Goal: Task Accomplishment & Management: Complete application form

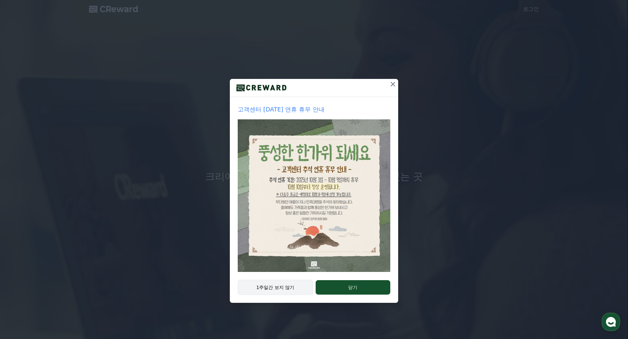
click at [296, 285] on button "1주일간 보지 않기" at bounding box center [275, 287] width 75 height 15
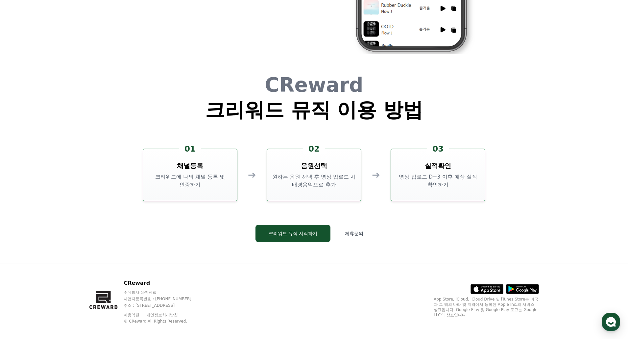
scroll to position [1781, 0]
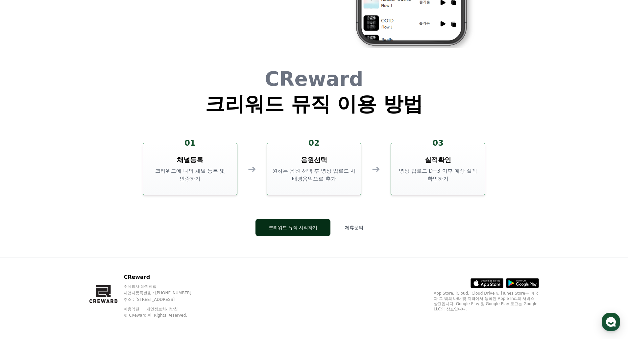
click at [302, 227] on button "크리워드 뮤직 시작하기" at bounding box center [292, 227] width 75 height 17
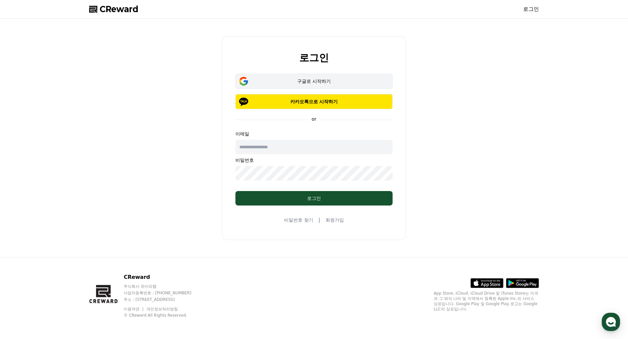
click at [343, 80] on div "구글로 시작하기" at bounding box center [314, 81] width 138 height 7
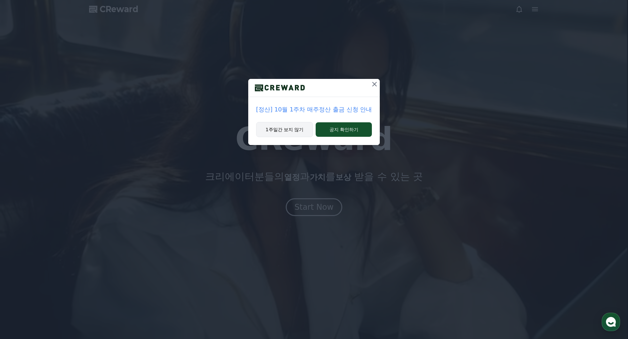
click at [286, 125] on button "1주일간 보지 않기" at bounding box center [284, 129] width 57 height 15
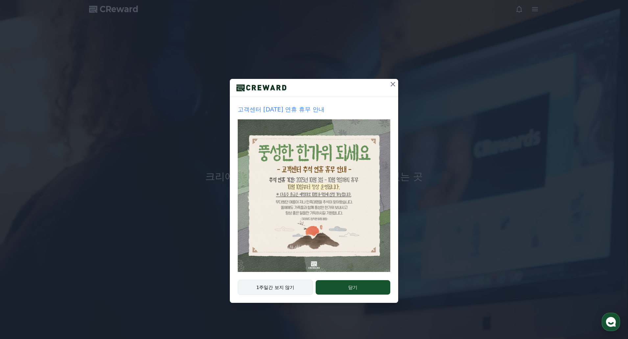
click at [293, 284] on button "1주일간 보지 않기" at bounding box center [275, 287] width 75 height 15
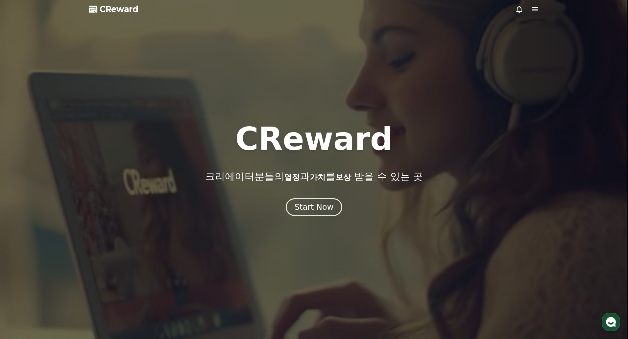
click at [127, 9] on span "CReward" at bounding box center [119, 9] width 39 height 11
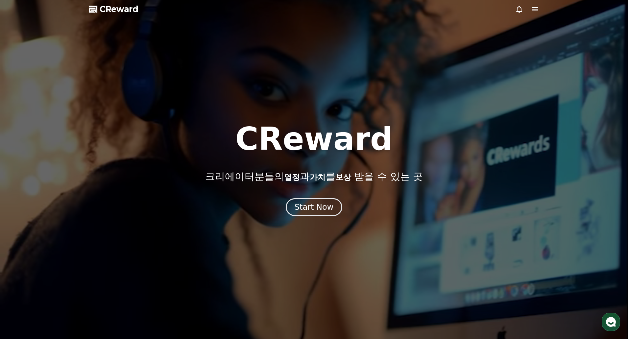
click at [368, 35] on div at bounding box center [314, 169] width 628 height 339
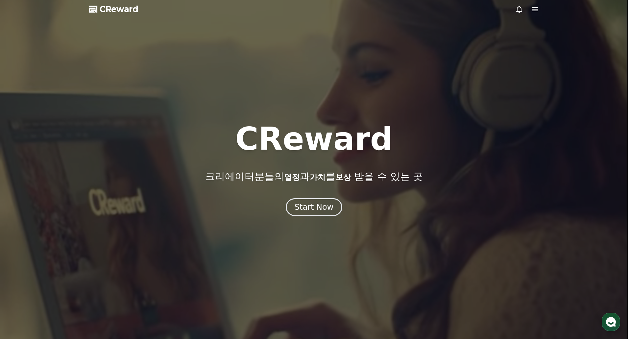
click at [536, 10] on icon at bounding box center [535, 9] width 6 height 4
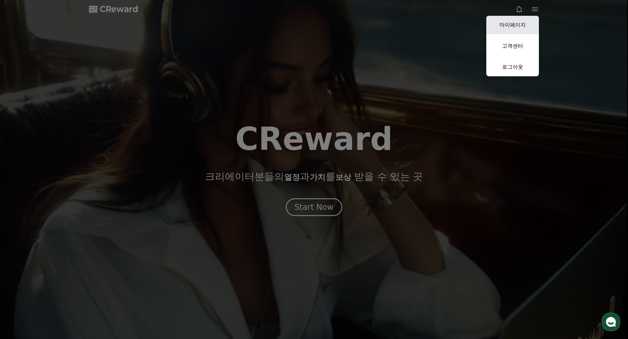
click at [508, 25] on link "마이페이지" at bounding box center [512, 25] width 53 height 18
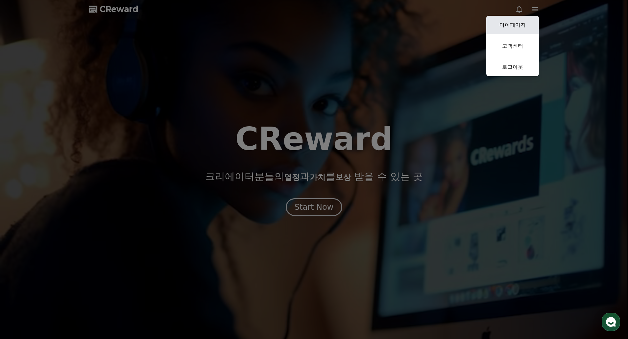
select select "**********"
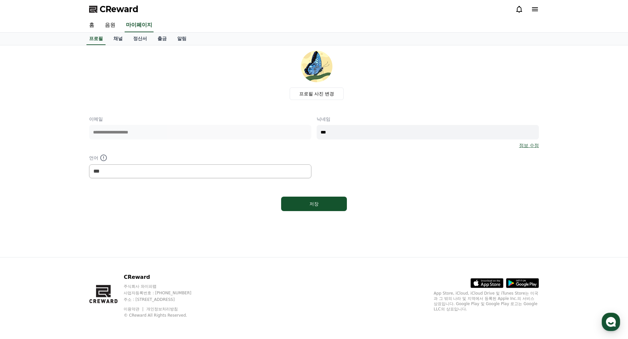
drag, startPoint x: 271, startPoint y: 0, endPoint x: 374, endPoint y: 74, distance: 127.0
click at [374, 74] on div "프로필 사진 변경" at bounding box center [316, 75] width 445 height 49
click at [112, 39] on link "채널" at bounding box center [118, 39] width 20 height 12
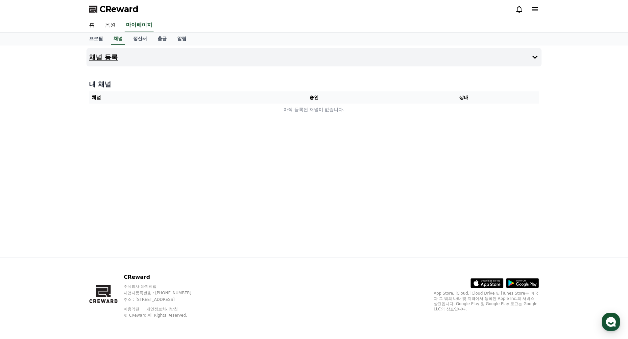
click at [317, 54] on button "채널 등록" at bounding box center [313, 57] width 455 height 18
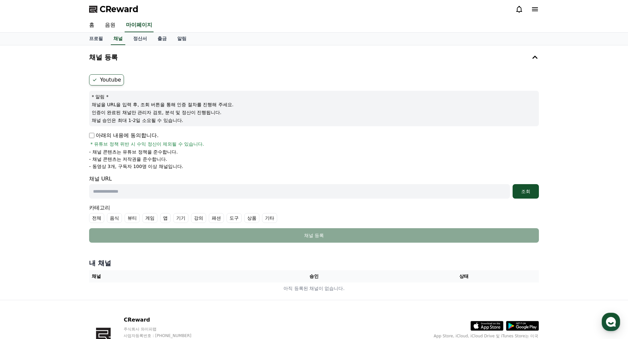
click at [360, 186] on input "text" at bounding box center [299, 191] width 421 height 14
paste input "**********"
type input "**********"
click at [527, 194] on div "조회" at bounding box center [525, 191] width 21 height 7
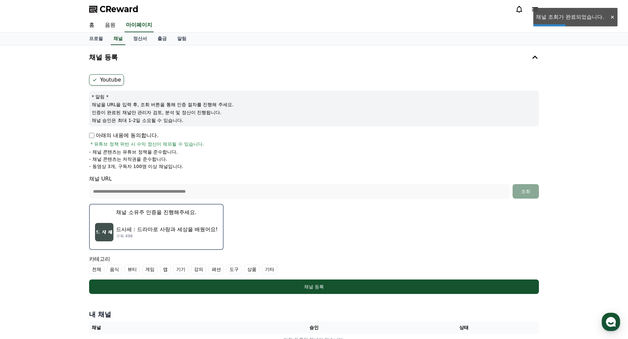
click at [175, 220] on div "드사세 : 드라마로 사랑과 세상을 배웠어요! 구독 496" at bounding box center [156, 232] width 123 height 26
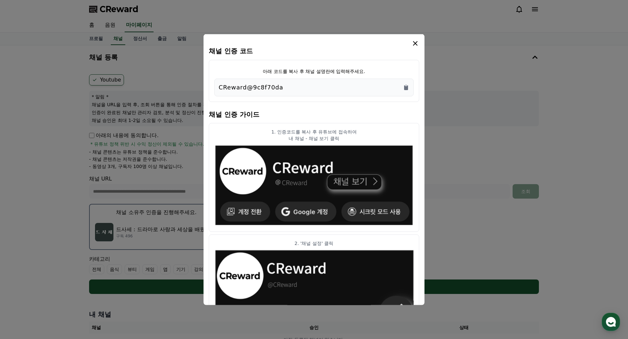
click at [410, 88] on div "CReward@9c8f70da" at bounding box center [313, 87] width 199 height 18
click at [404, 87] on icon "Copy to clipboard" at bounding box center [406, 87] width 4 height 5
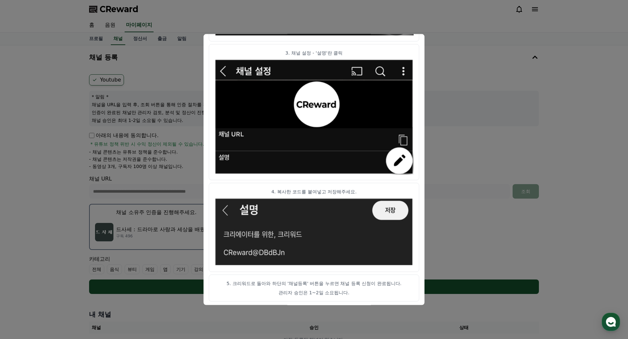
scroll to position [296, 0]
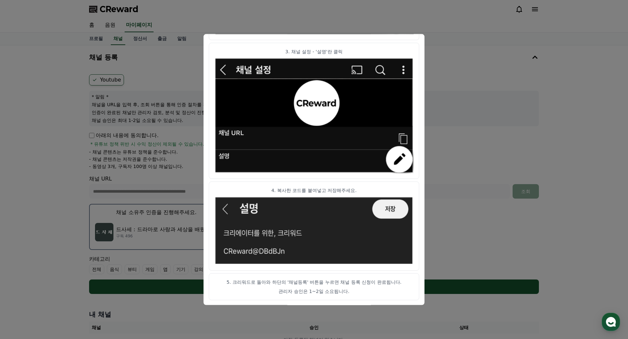
click at [453, 100] on button "close modal" at bounding box center [314, 169] width 628 height 339
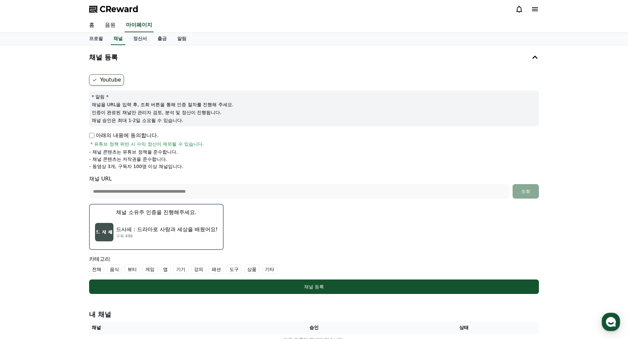
click at [594, 199] on div "**********" at bounding box center [314, 198] width 628 height 306
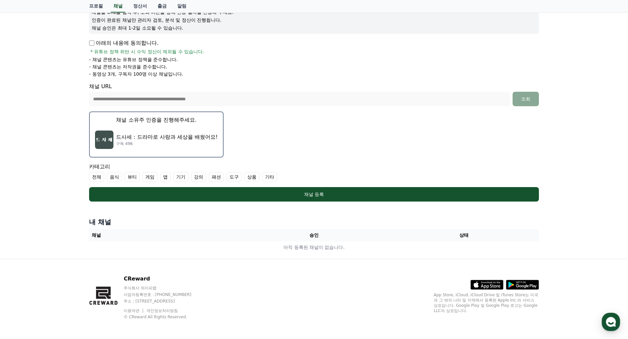
scroll to position [94, 0]
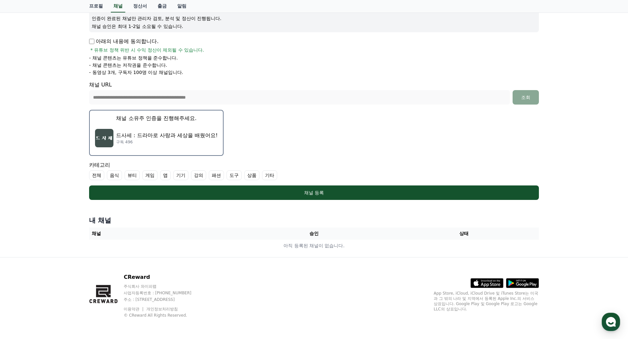
click at [262, 177] on label "기타" at bounding box center [269, 175] width 15 height 10
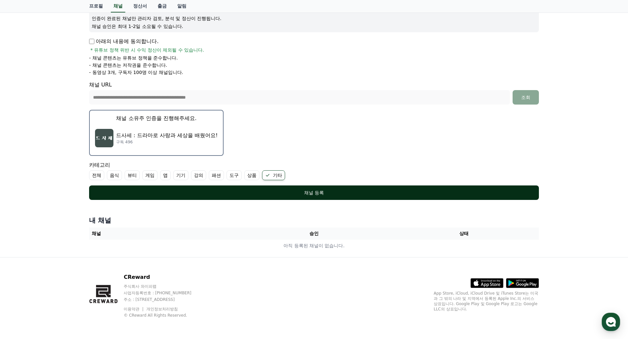
click at [334, 191] on div "채널 등록" at bounding box center [313, 192] width 423 height 7
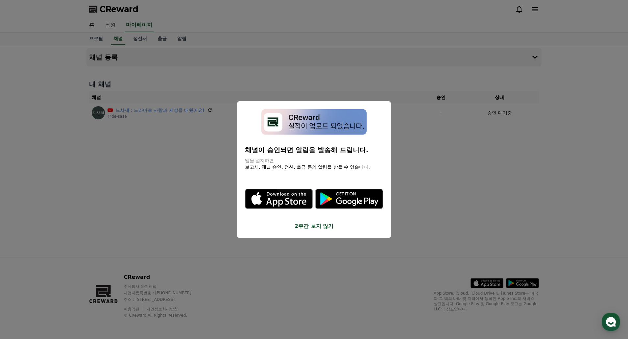
click at [322, 230] on button "2주간 보지 않기" at bounding box center [314, 226] width 138 height 8
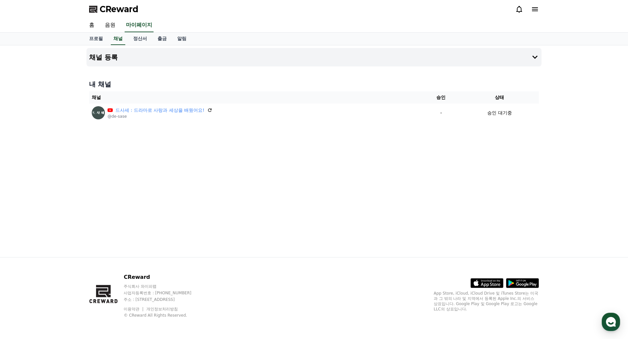
click at [365, 177] on div "채널 등록 내 채널 채널 승인 상태 드사세 : 드라마로 사랑과 세상을 배웠어요! @de-sase - 승인 대기중" at bounding box center [314, 151] width 460 height 212
